Goal: Task Accomplishment & Management: Use online tool/utility

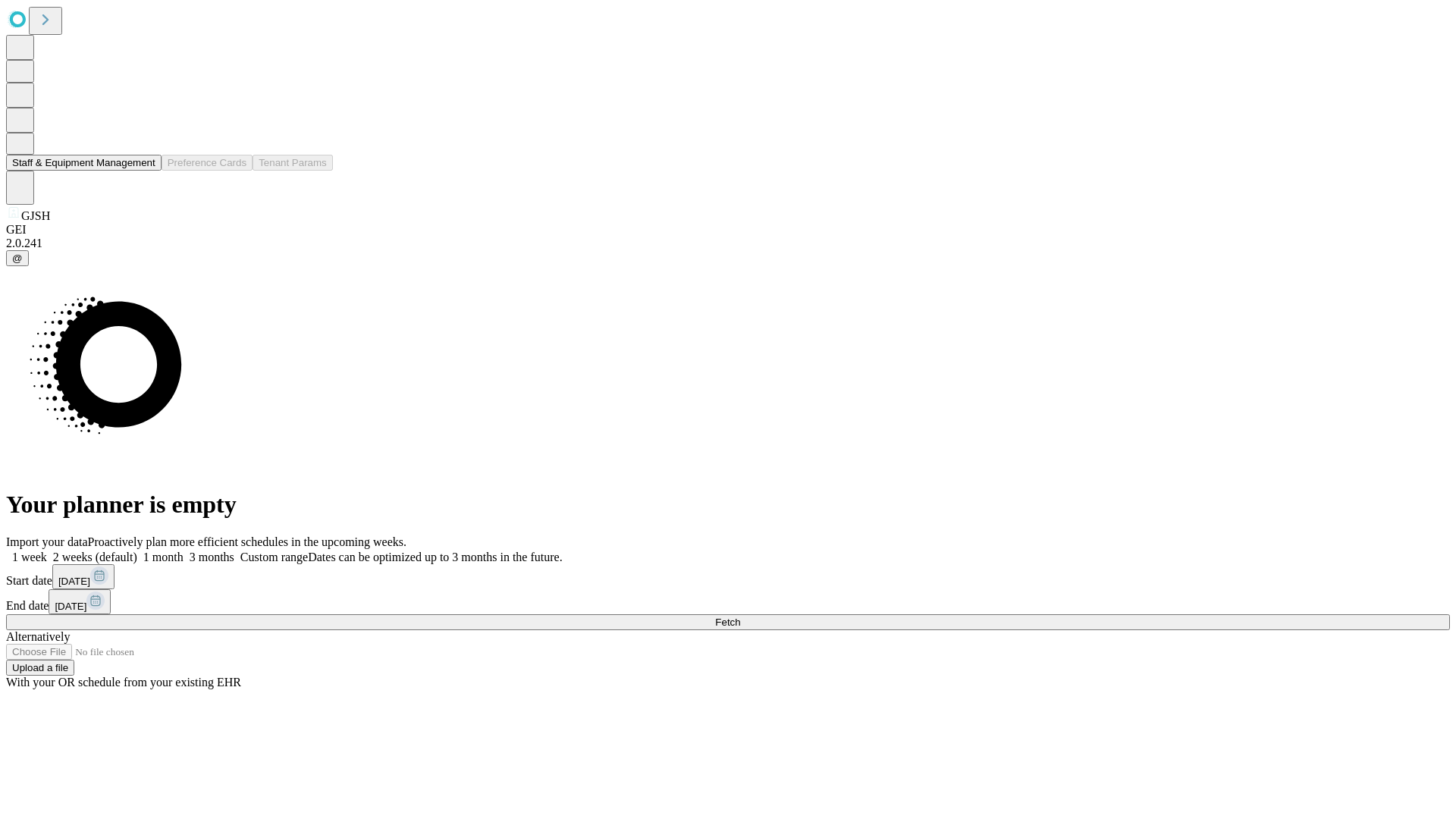
click at [145, 170] on button "Staff & Equipment Management" at bounding box center [83, 163] width 156 height 15
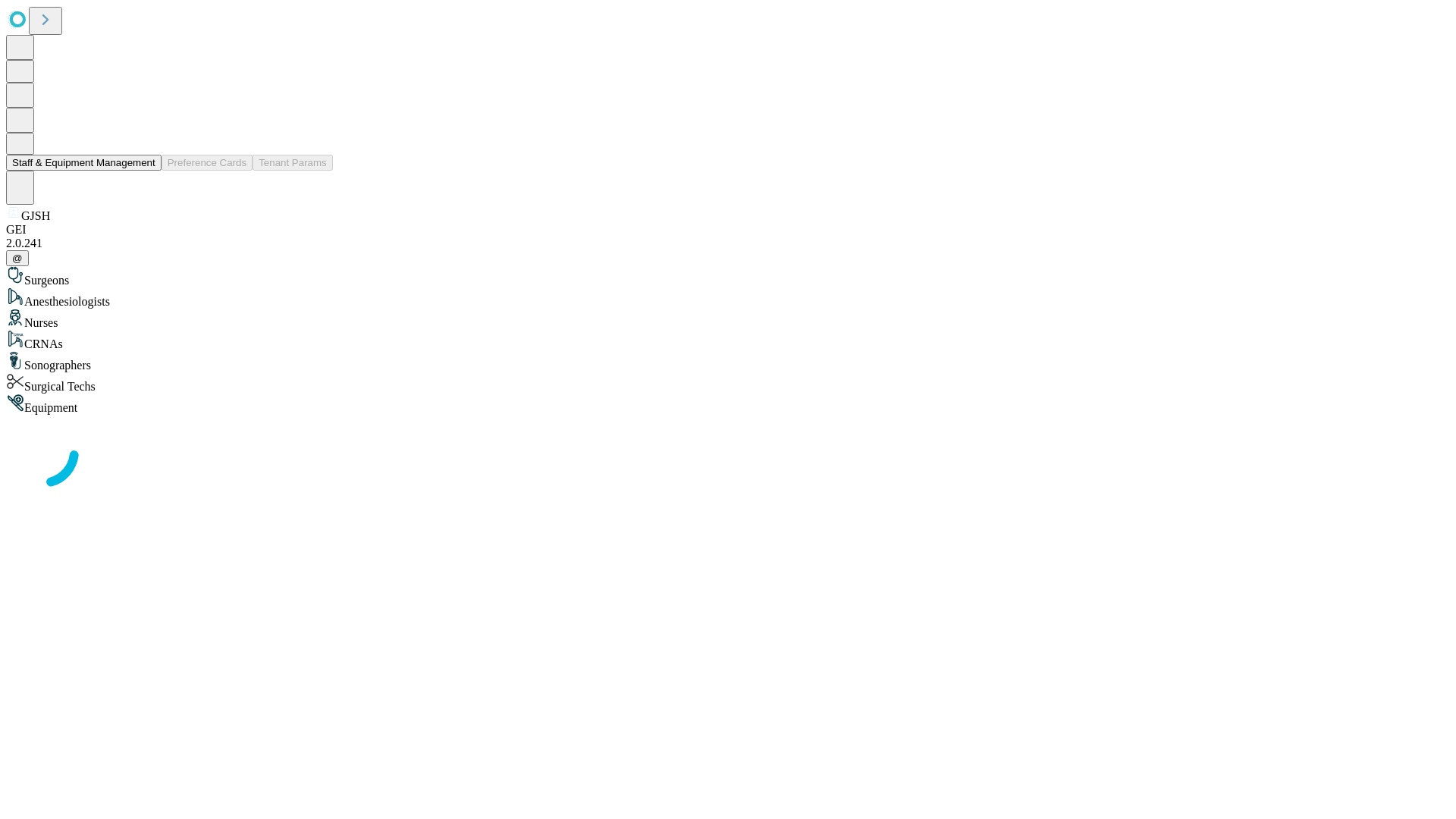
click at [145, 170] on button "Staff & Equipment Management" at bounding box center [83, 163] width 156 height 15
